Goal: Task Accomplishment & Management: Manage account settings

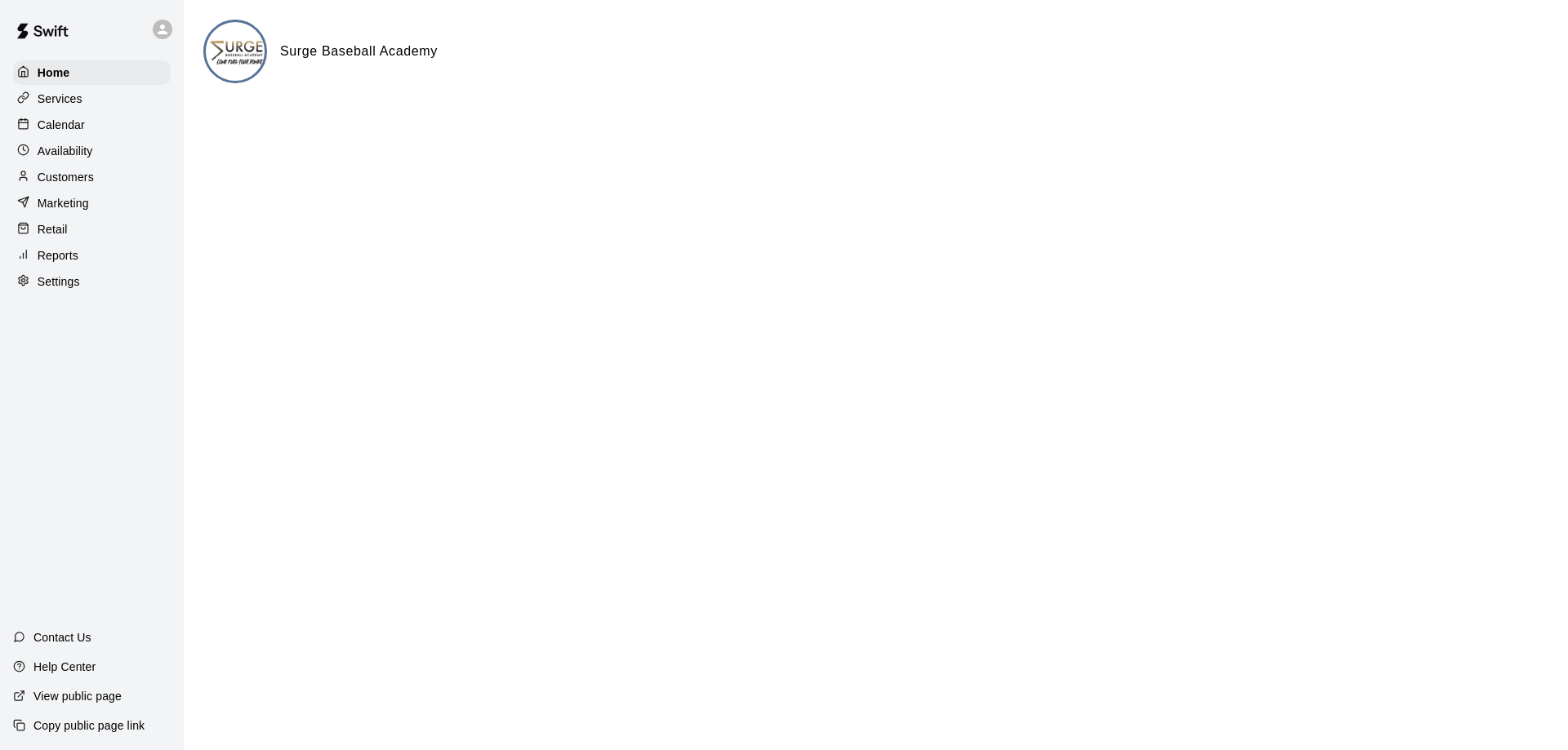
click at [63, 131] on p "Calendar" at bounding box center [62, 124] width 47 height 16
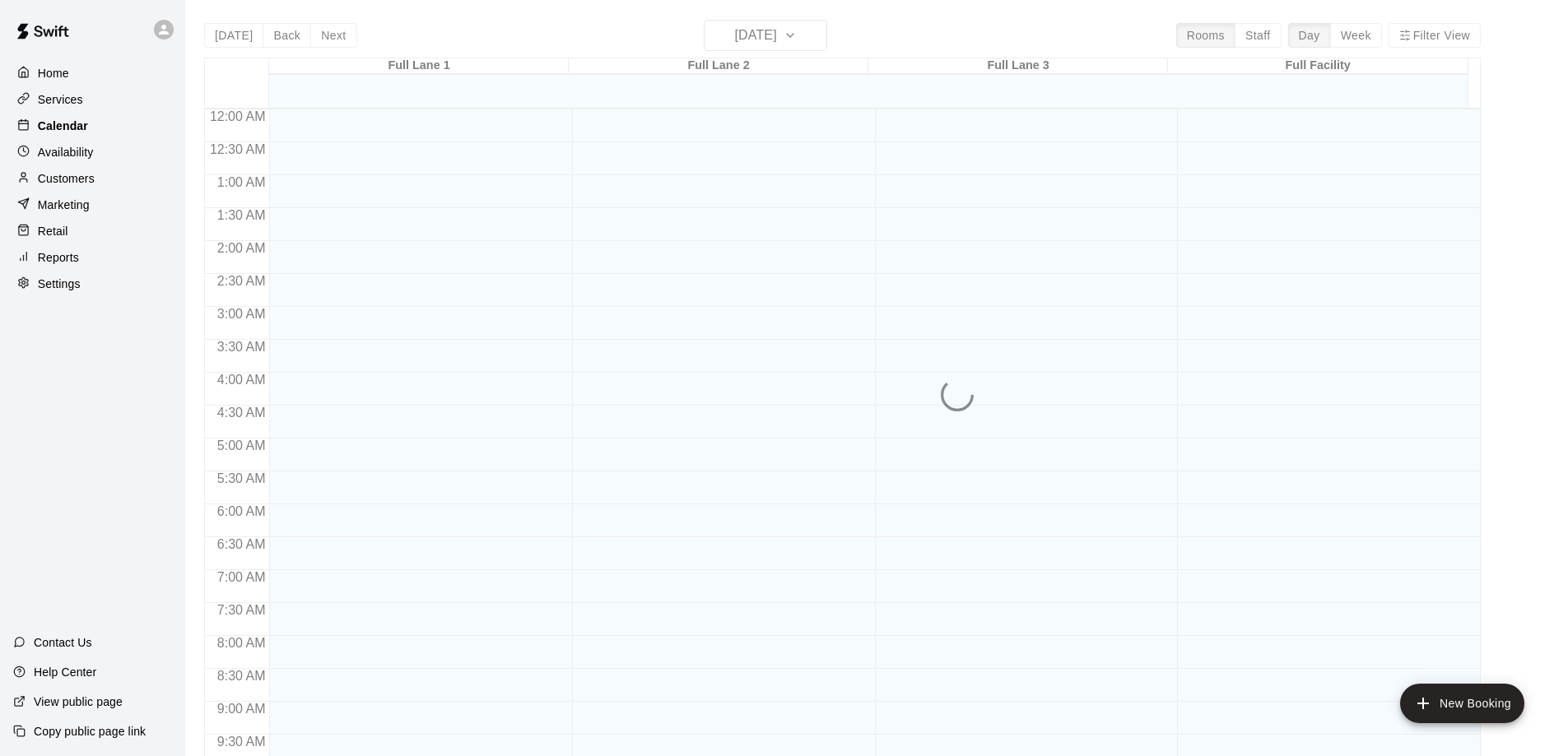
scroll to position [865, 0]
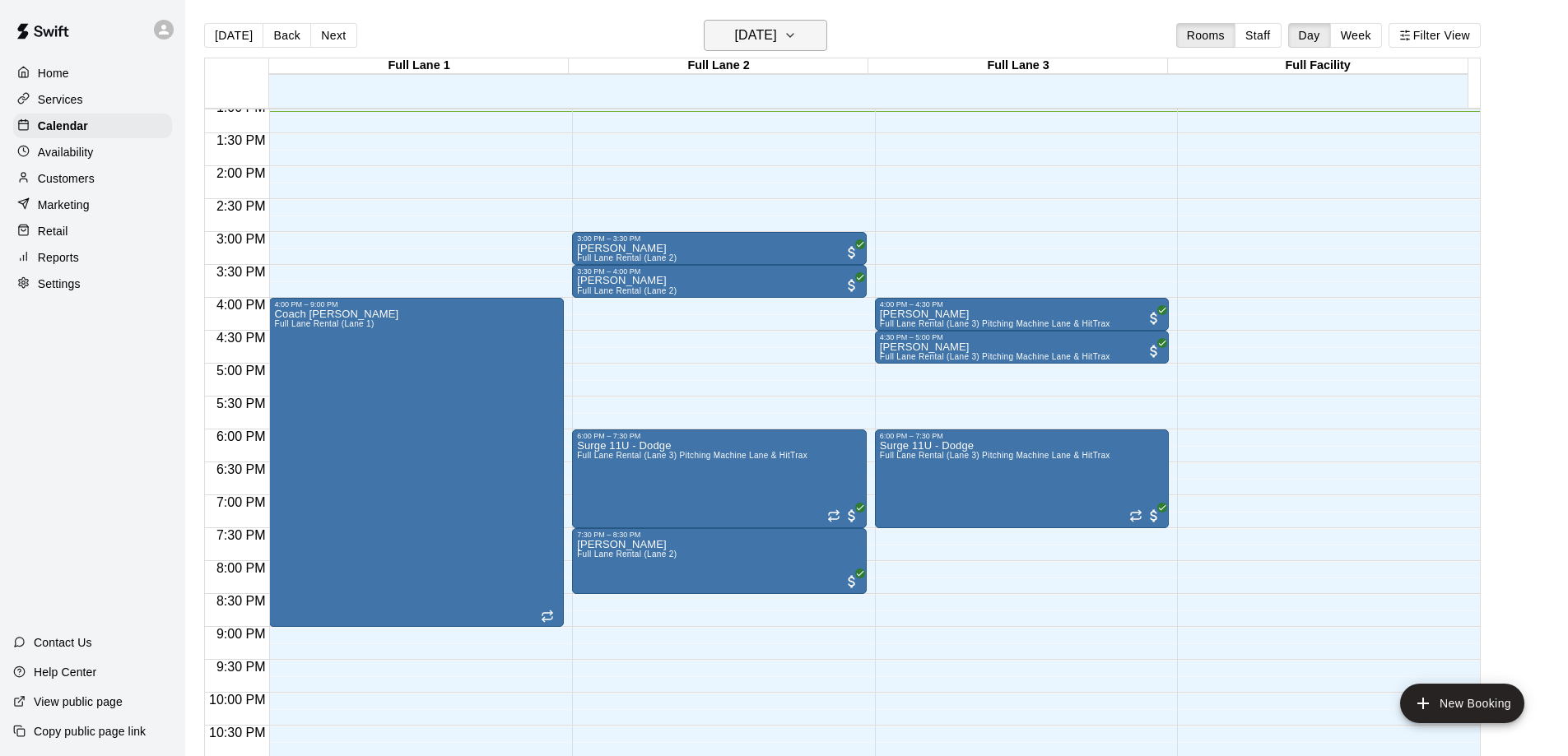
click at [753, 43] on h6 "[DATE]" at bounding box center [756, 35] width 42 height 23
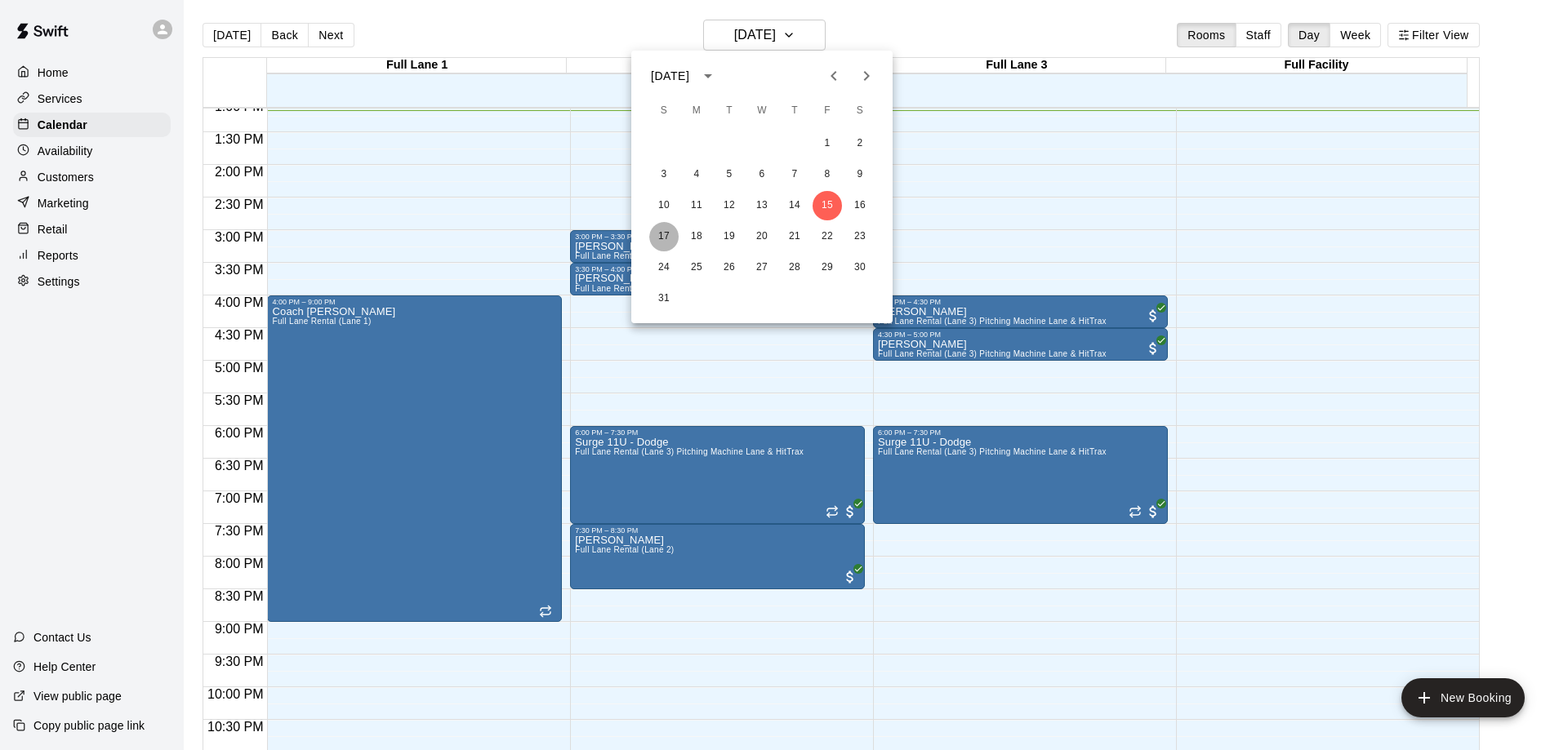
click at [660, 234] on button "17" at bounding box center [663, 236] width 29 height 29
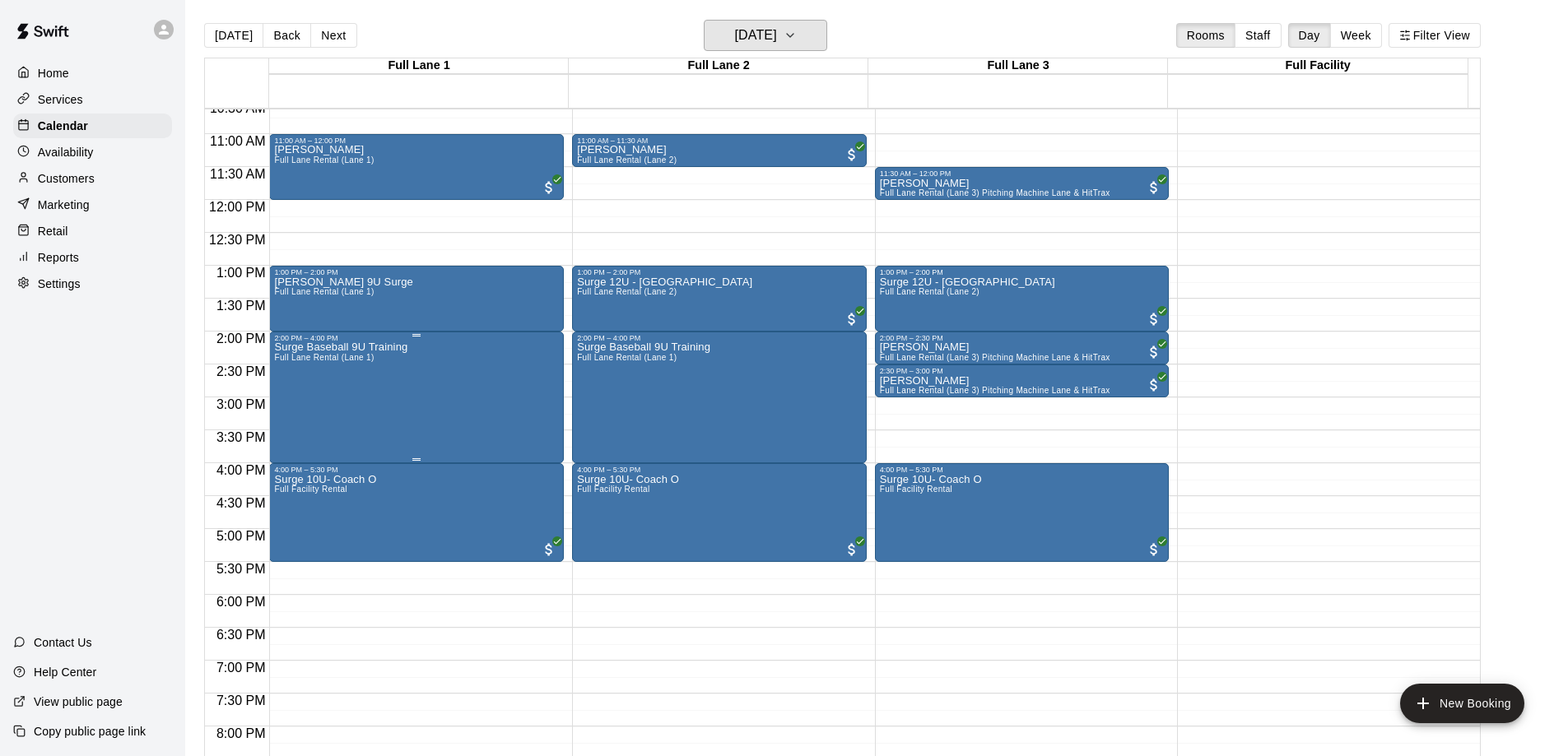
scroll to position [701, 0]
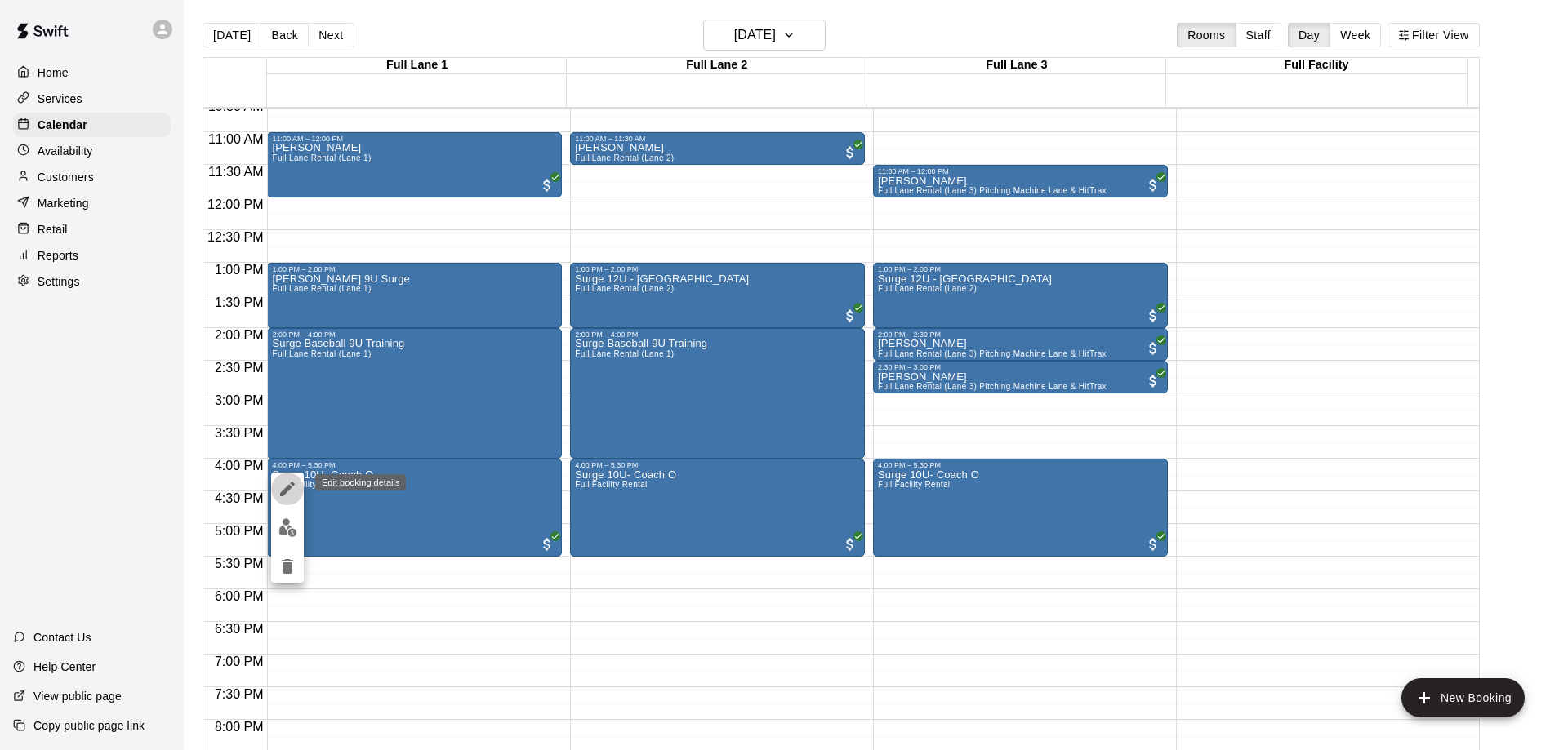
click at [282, 491] on icon "edit" at bounding box center [287, 489] width 20 height 20
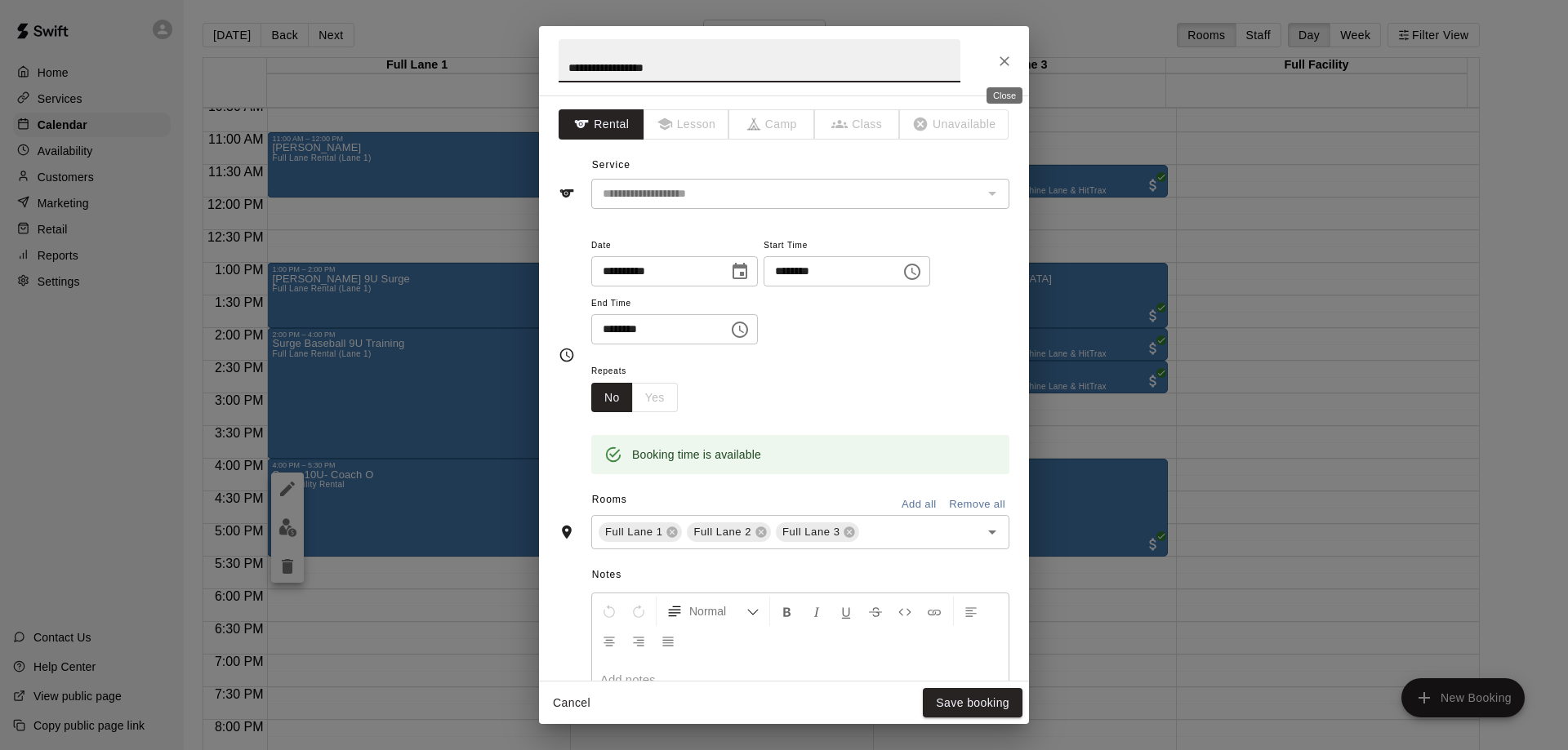
click at [1003, 62] on icon "Close" at bounding box center [1004, 61] width 9 height 9
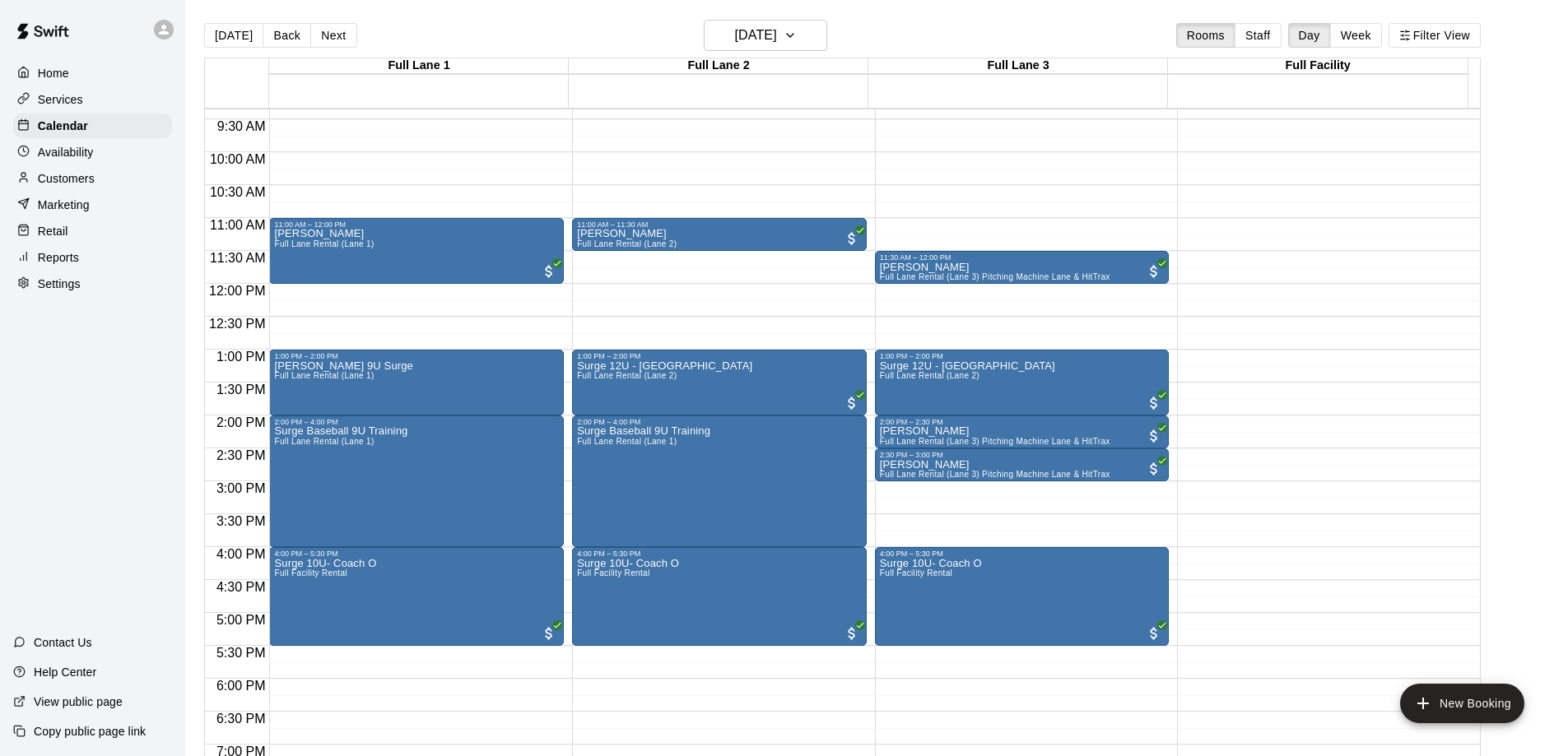
scroll to position [618, 0]
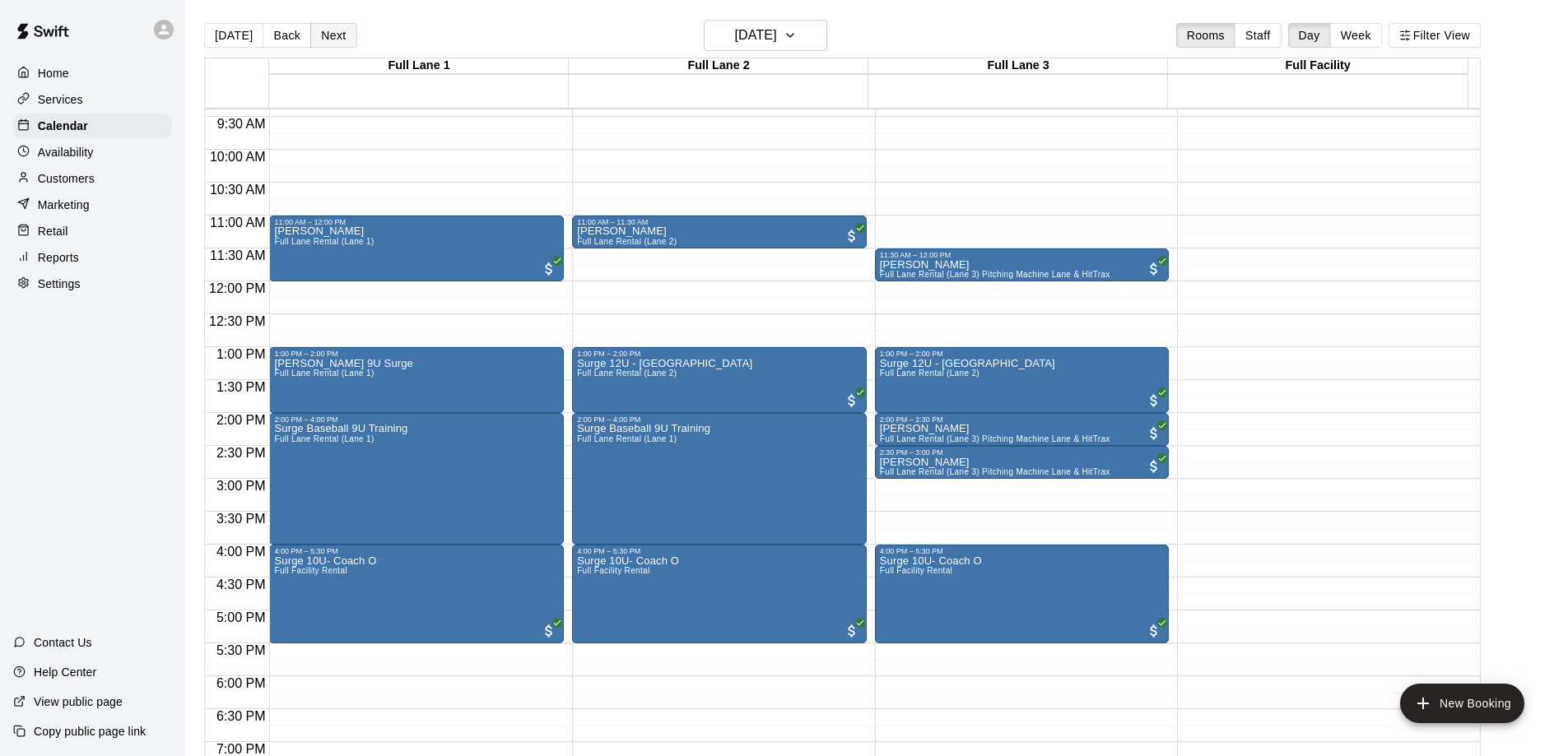
click at [323, 42] on button "Next" at bounding box center [333, 35] width 46 height 25
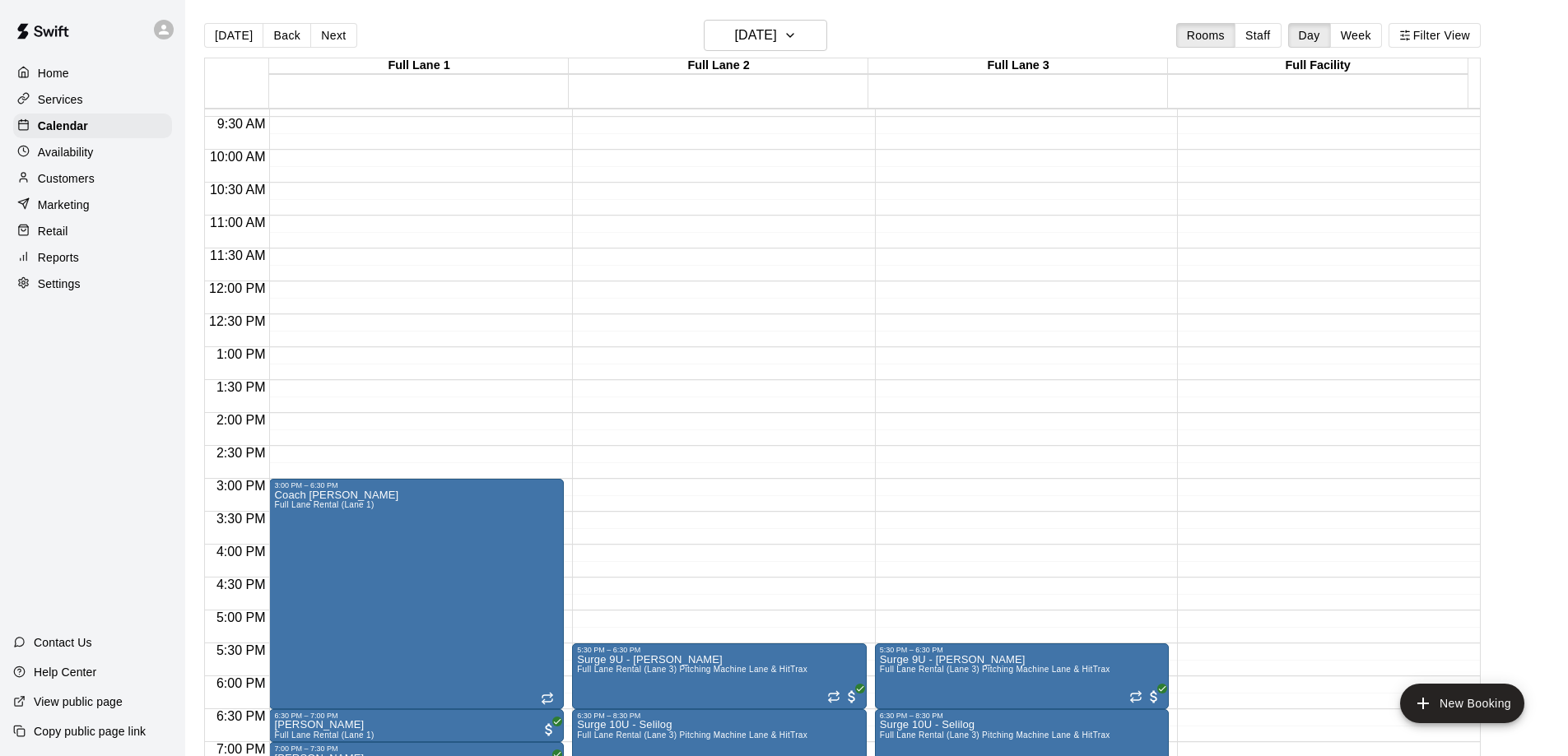
scroll to position [865, 0]
